Goal: Task Accomplishment & Management: Manage account settings

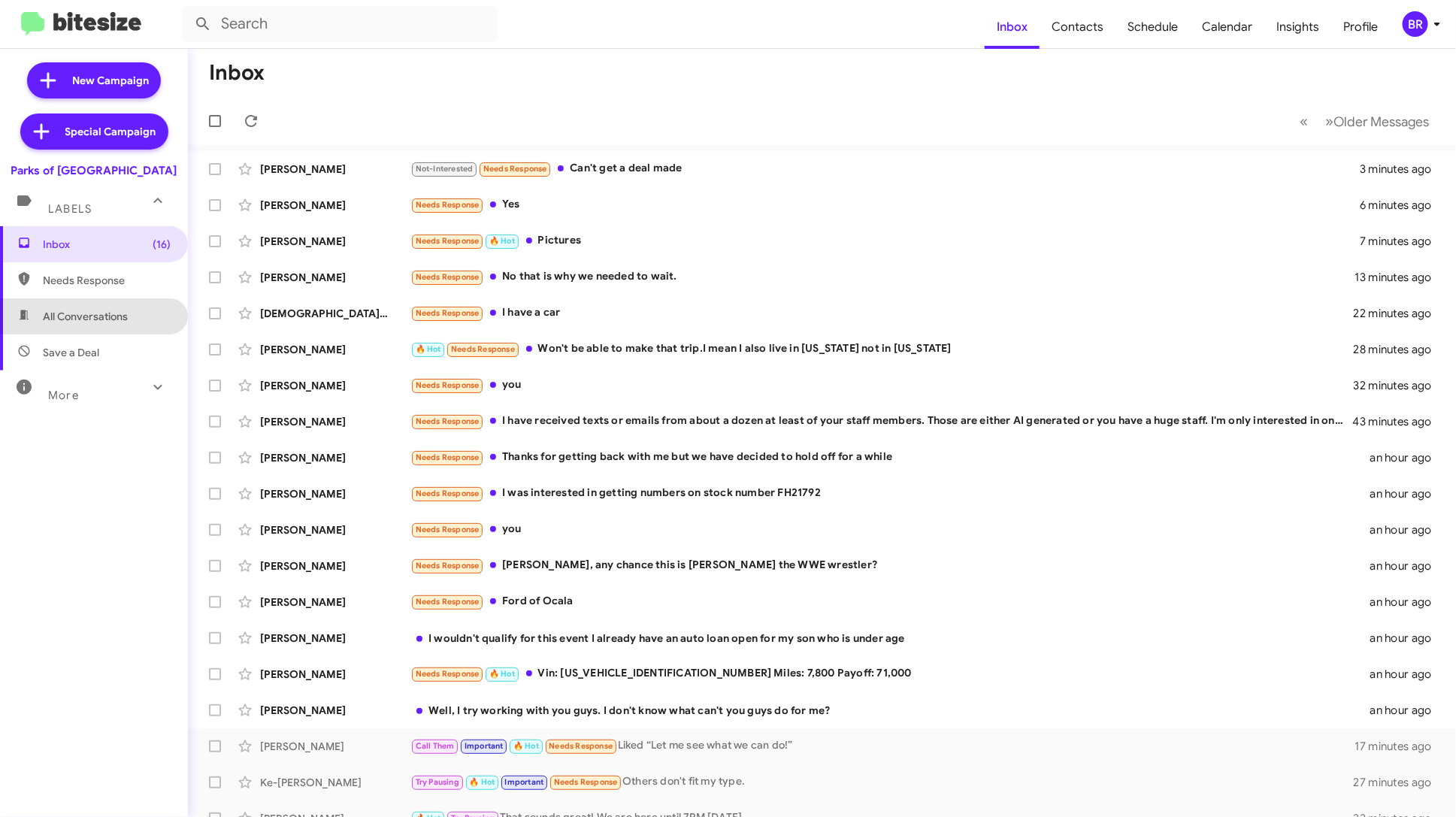
click at [117, 328] on span "All Conversations" at bounding box center [94, 317] width 188 height 36
type input "in:all-conversations"
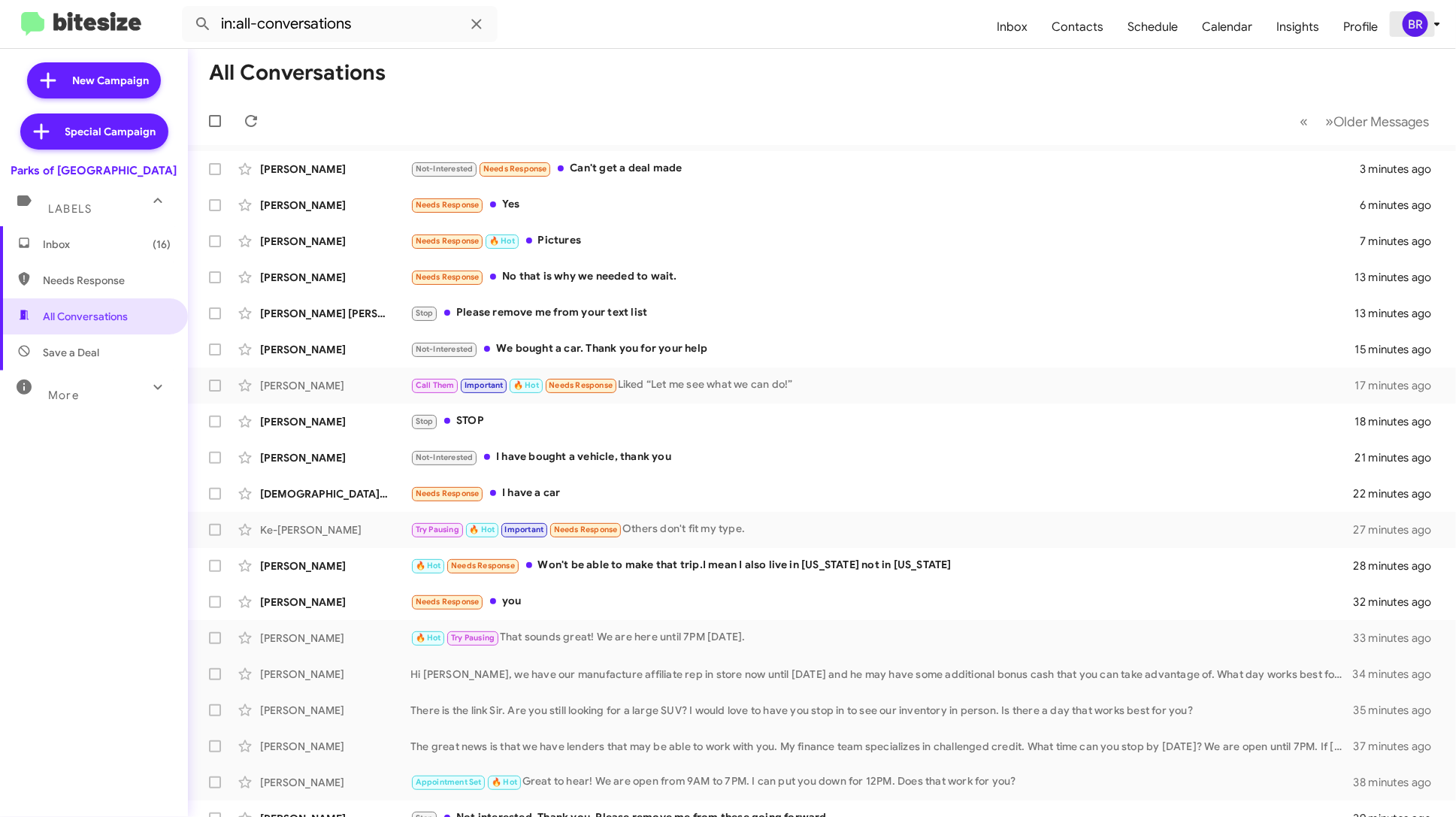
click at [1430, 29] on icon at bounding box center [1436, 24] width 18 height 18
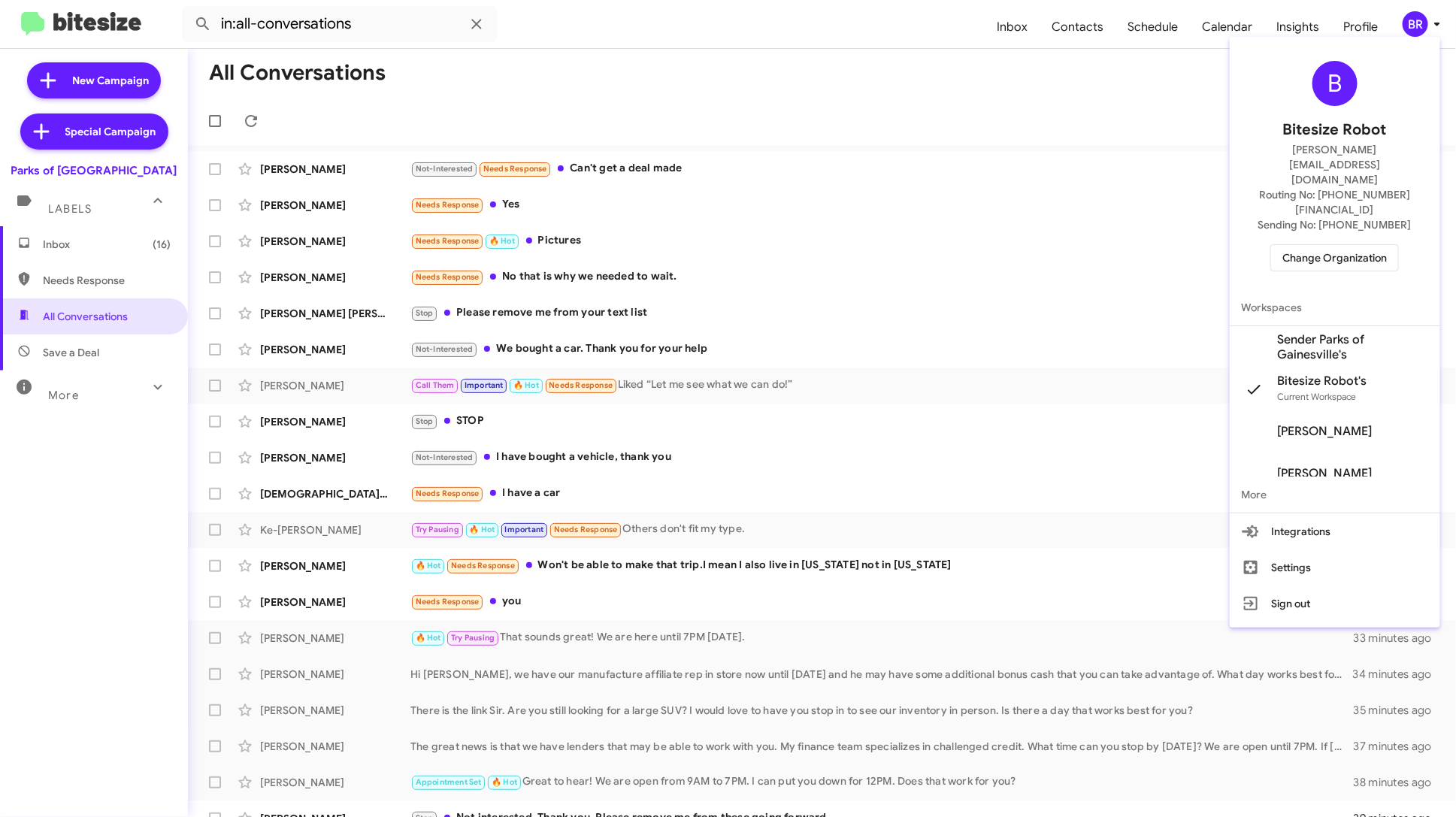
click at [1361, 245] on span "Change Organization" at bounding box center [1334, 258] width 105 height 26
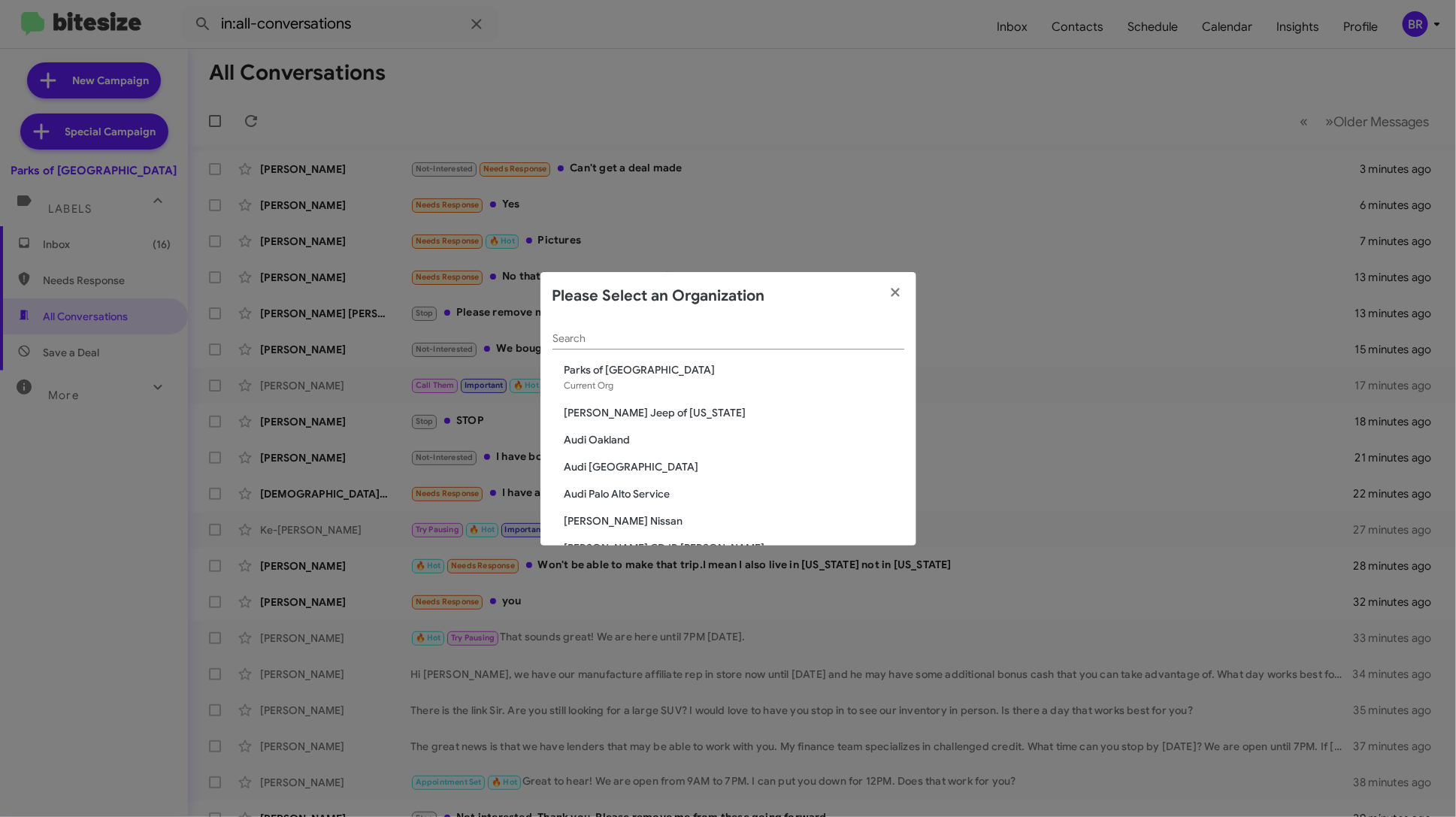
click at [632, 438] on span "Audi Oakland" at bounding box center [733, 439] width 340 height 15
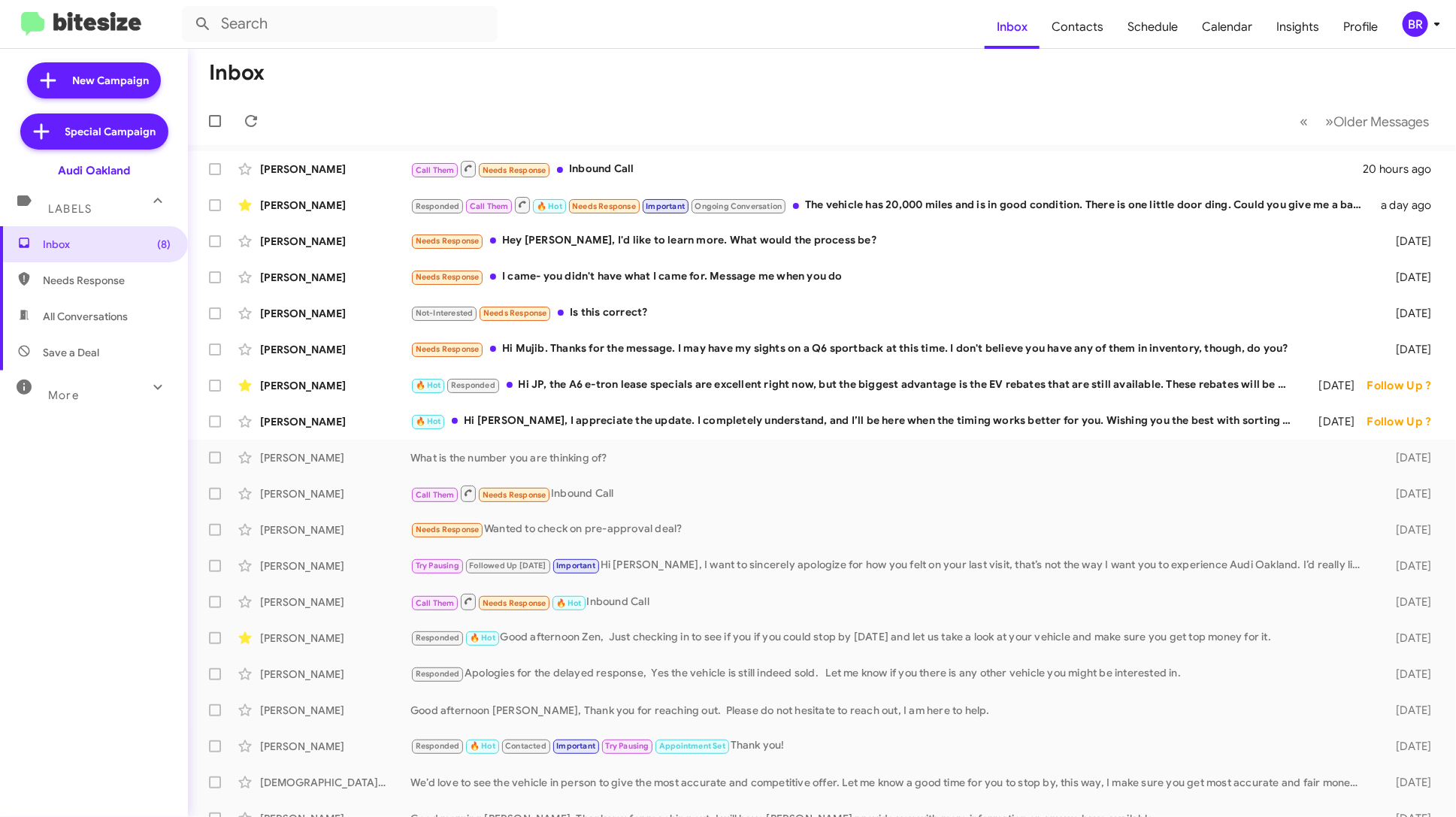
click at [99, 311] on span "All Conversations" at bounding box center [85, 317] width 85 height 15
type input "in:all-conversations"
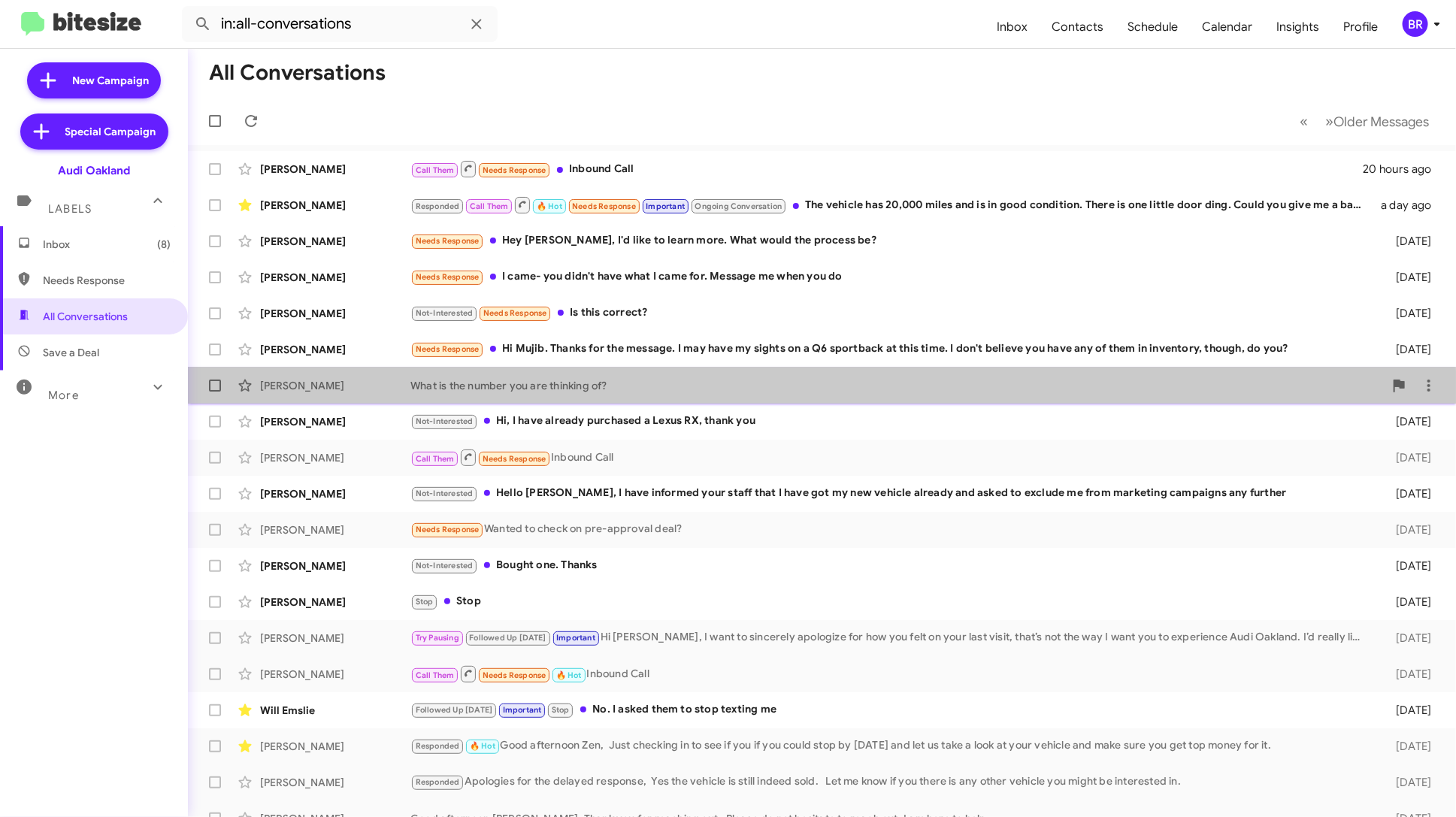
click at [534, 392] on div "[PERSON_NAME] What is the number you are thinking of? [DATE]" at bounding box center [822, 386] width 1244 height 30
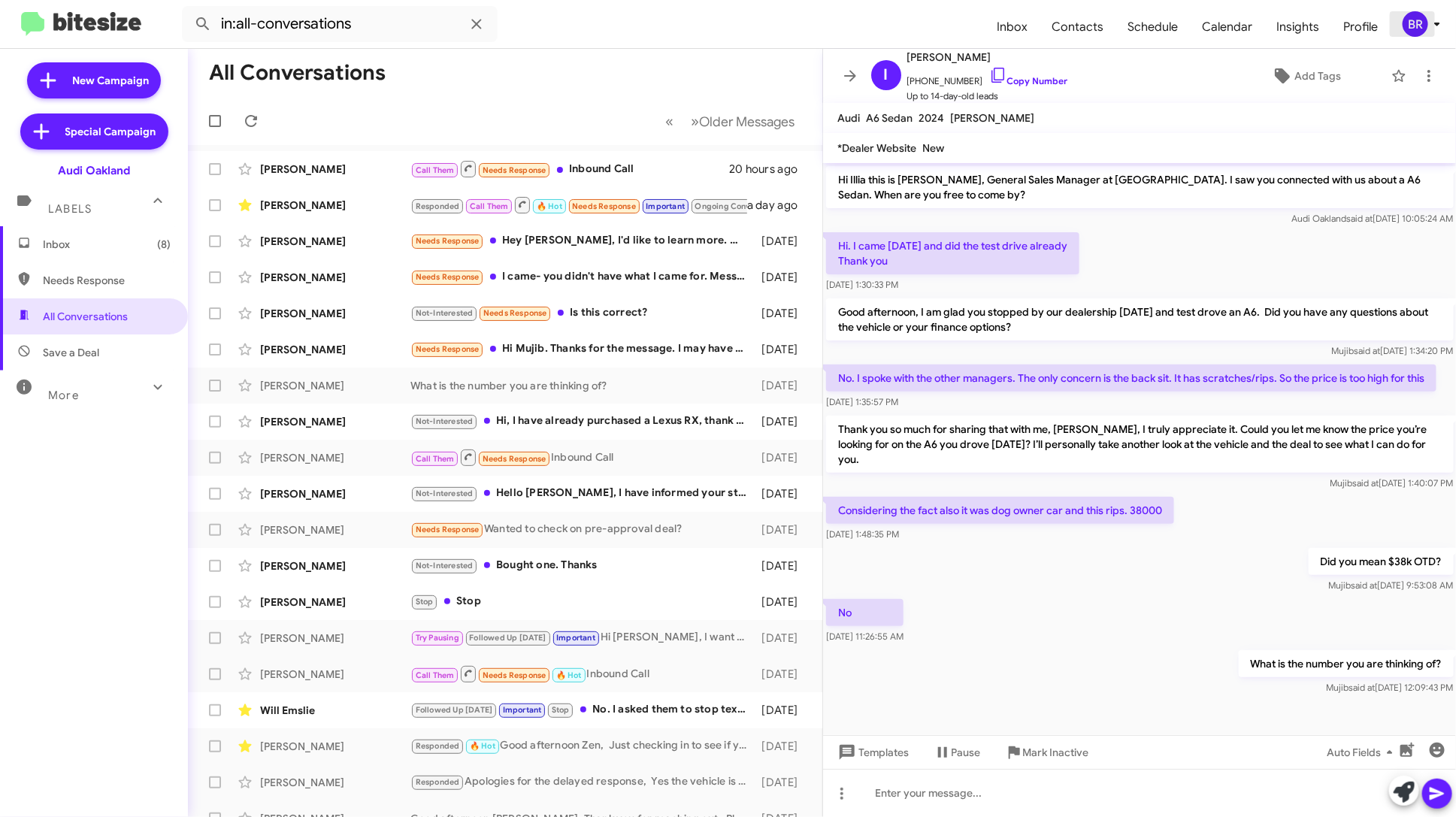
click at [1430, 27] on icon at bounding box center [1436, 24] width 18 height 18
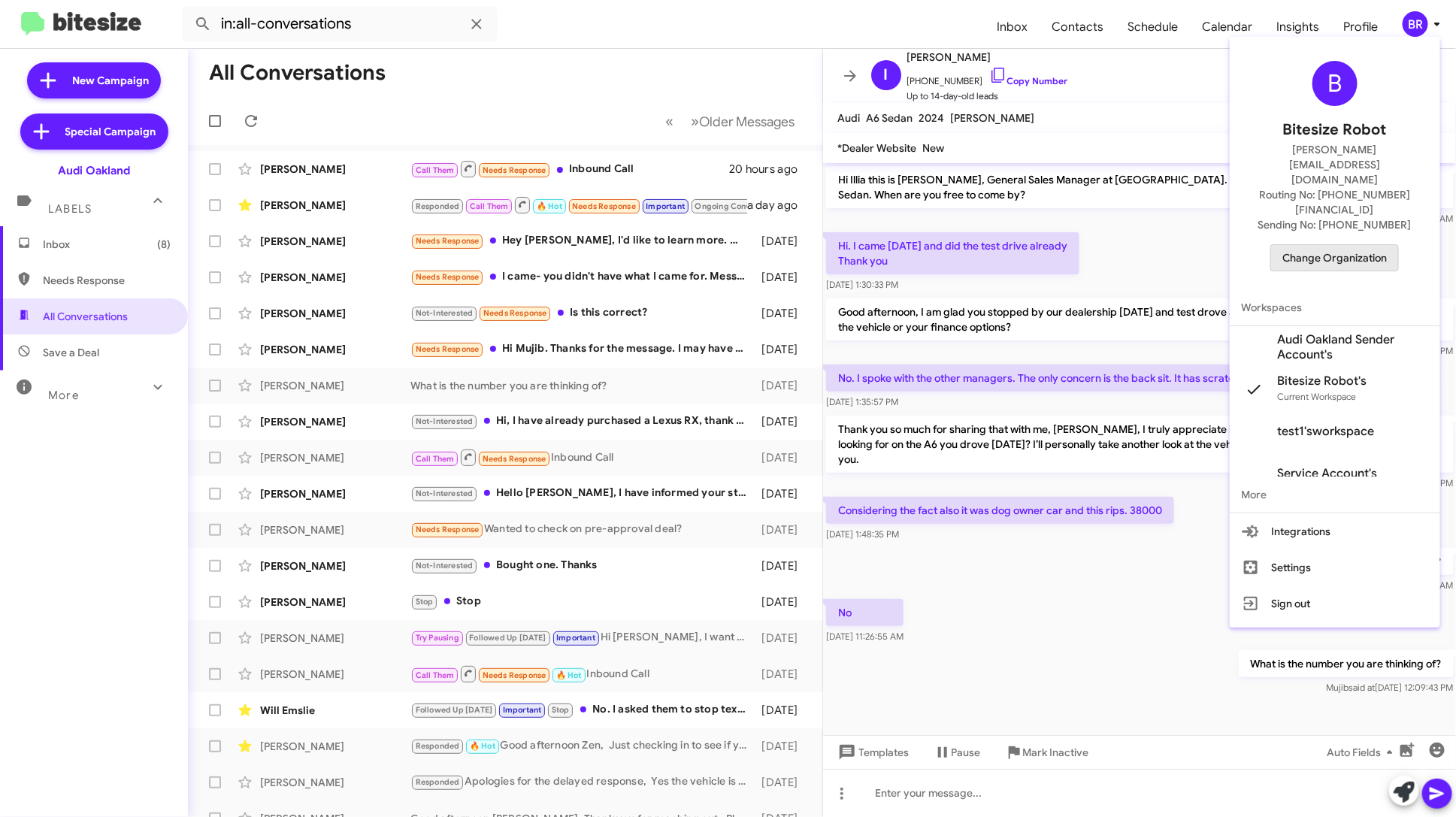
click at [1357, 245] on span "Change Organization" at bounding box center [1334, 258] width 105 height 26
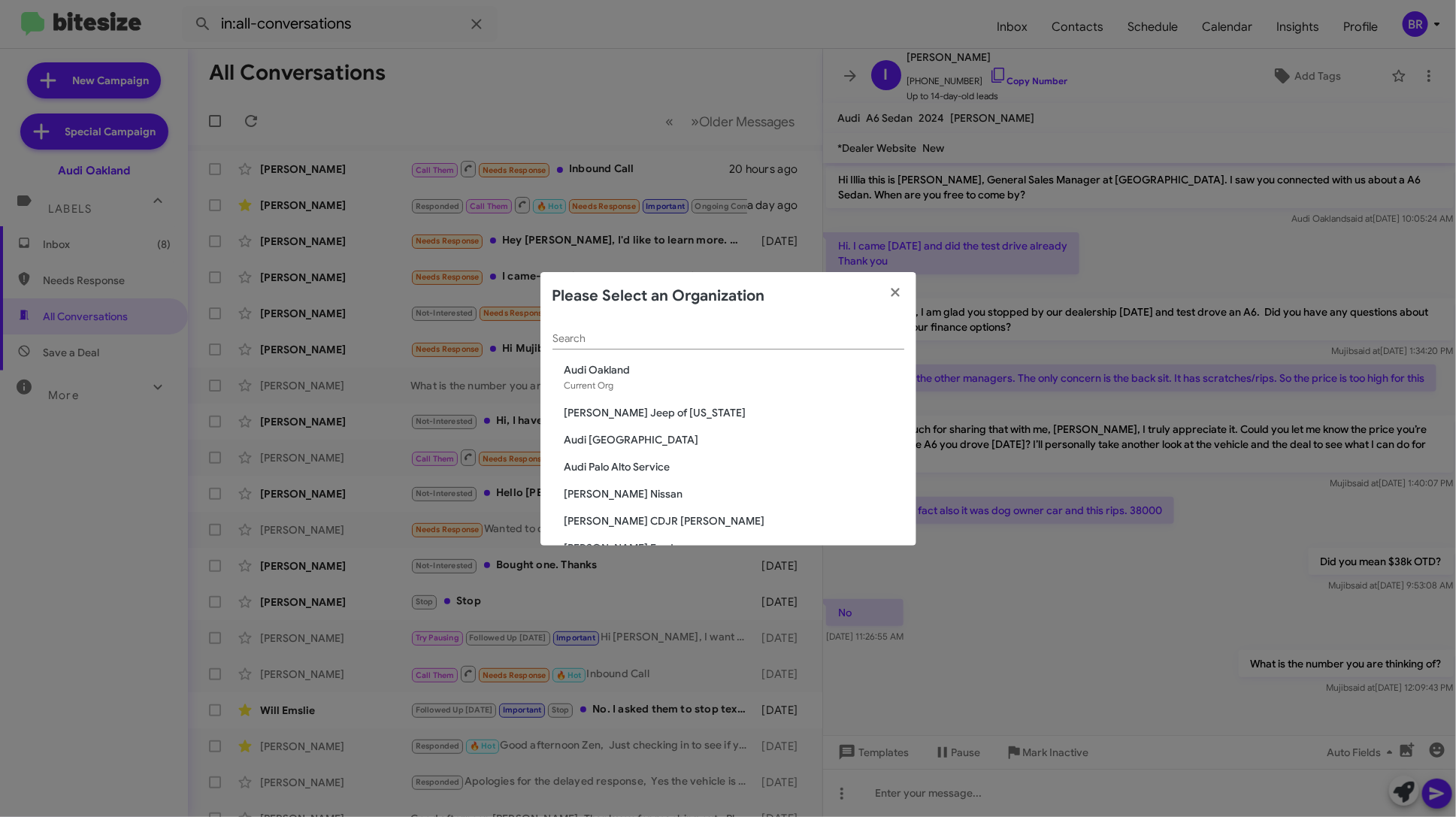
click at [613, 488] on span "[PERSON_NAME] Nissan" at bounding box center [733, 494] width 340 height 15
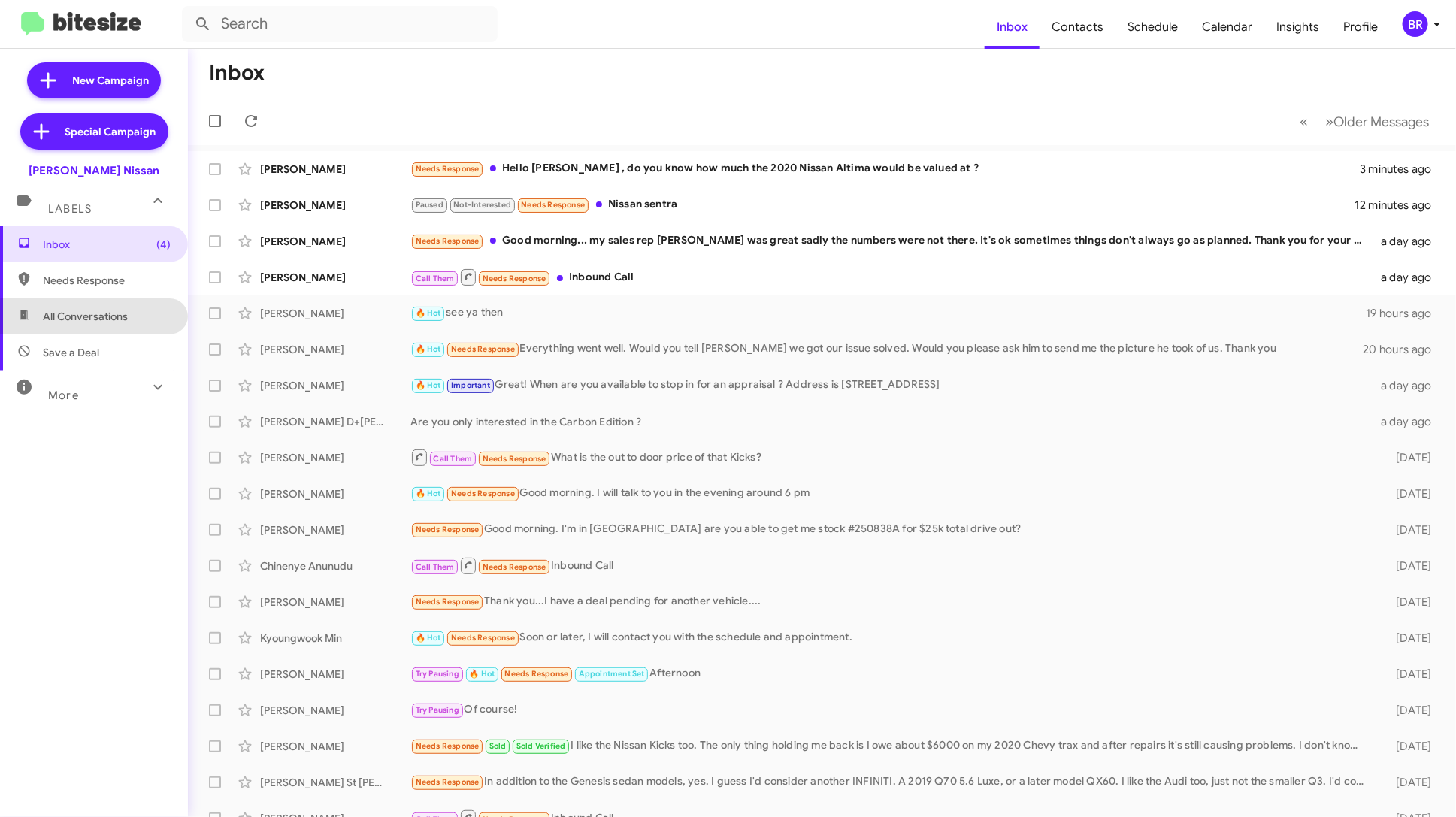
click at [120, 318] on span "All Conversations" at bounding box center [85, 317] width 85 height 15
type input "in:all-conversations"
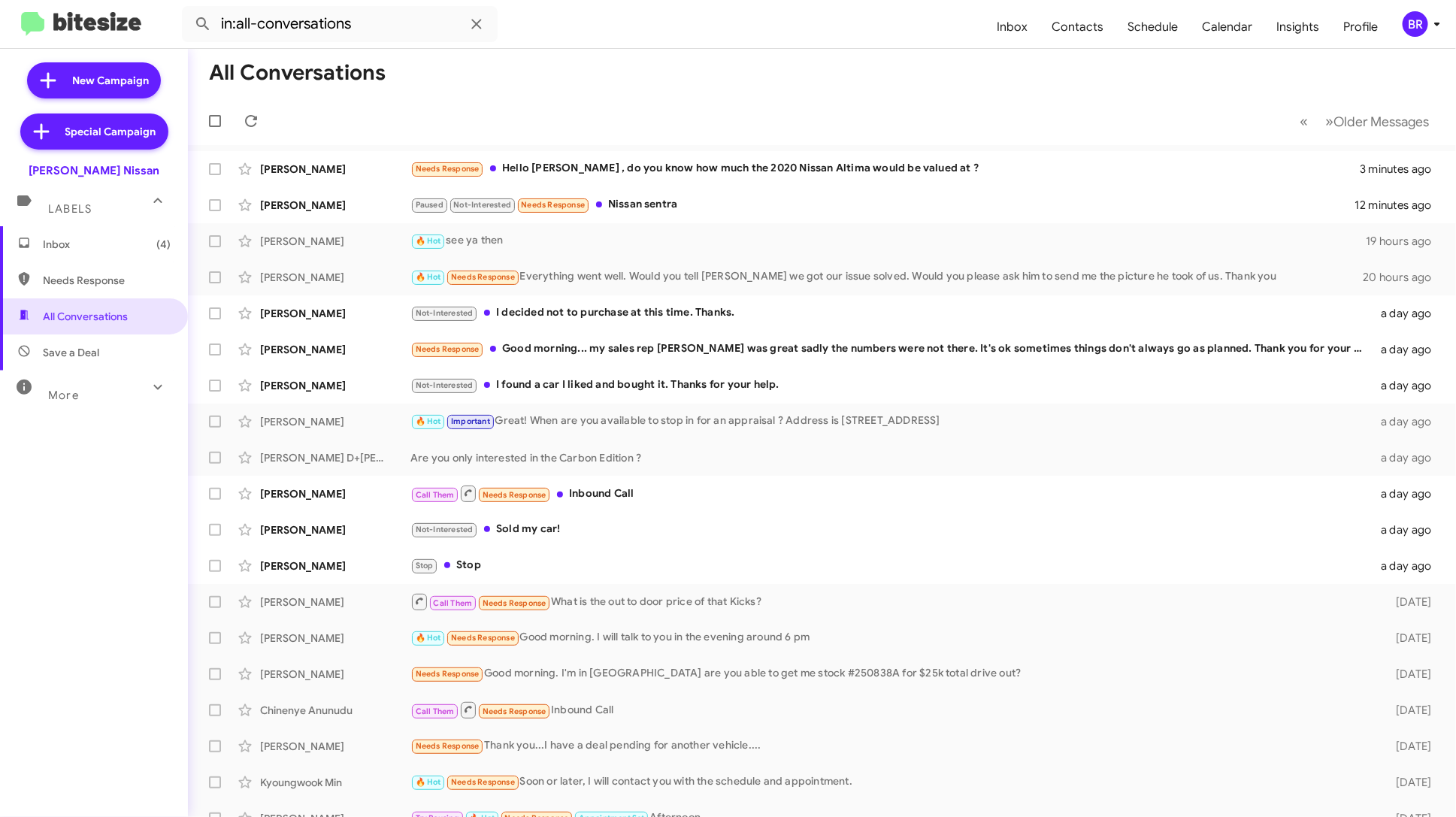
click at [1407, 28] on div "BR" at bounding box center [1415, 24] width 26 height 26
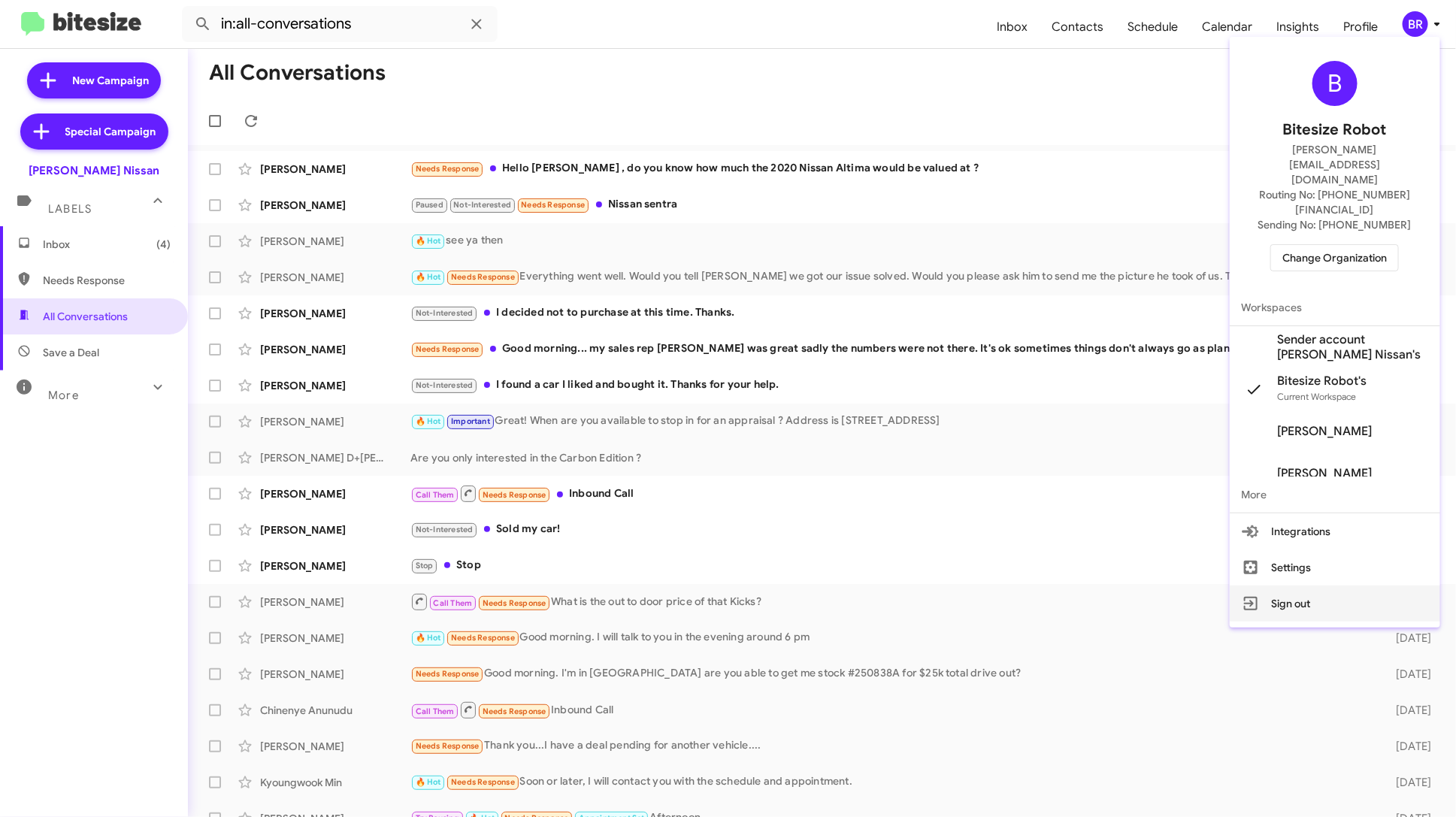
click at [1281, 586] on button "Sign out" at bounding box center [1334, 604] width 210 height 36
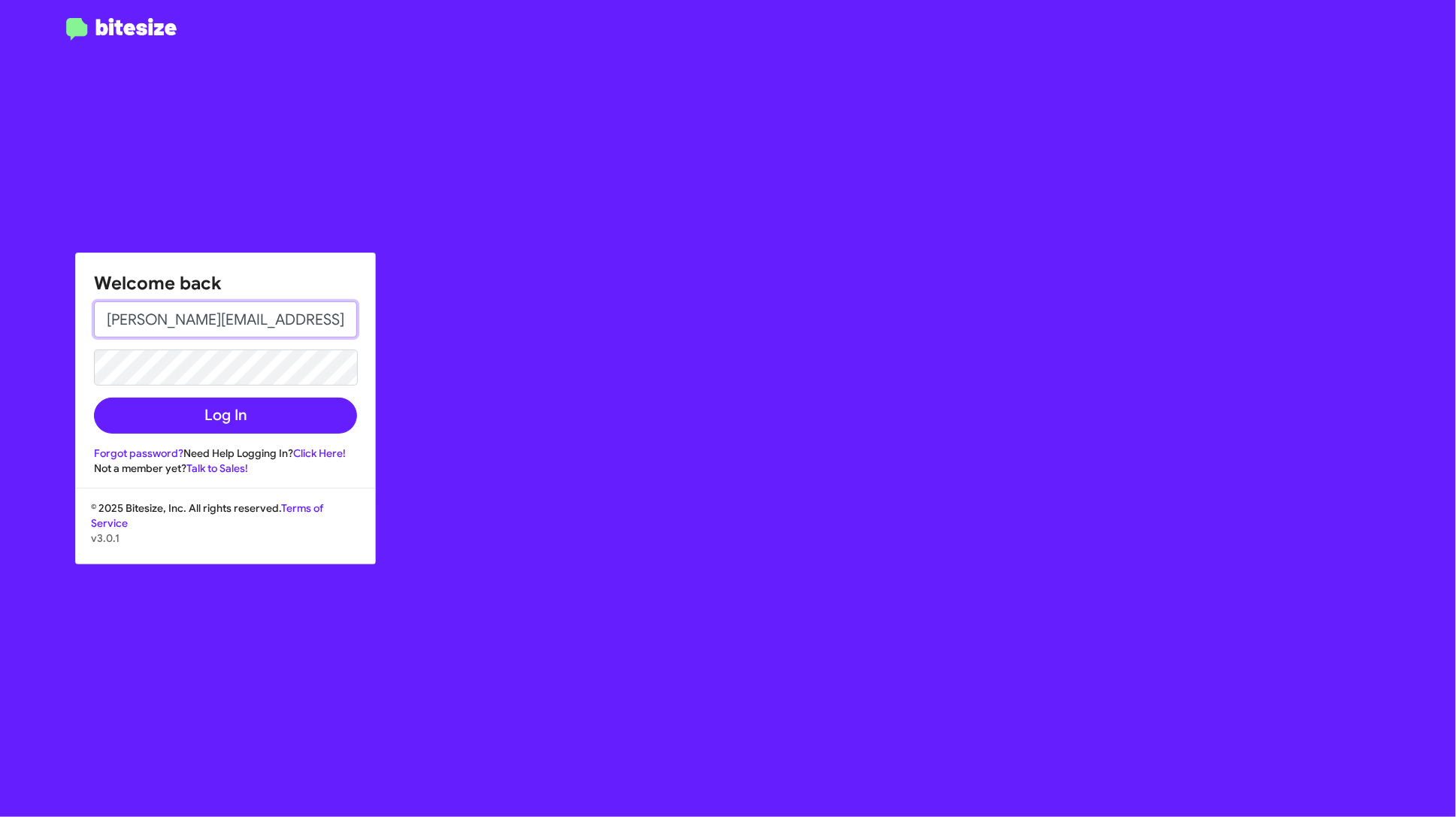
click at [289, 315] on input "[PERSON_NAME][EMAIL_ADDRESS][DOMAIN_NAME]" at bounding box center [225, 320] width 263 height 36
type input "bretfeasel@marinluxurycars.com"
click at [270, 415] on button "Log In" at bounding box center [225, 416] width 263 height 36
